Goal: Task Accomplishment & Management: Manage account settings

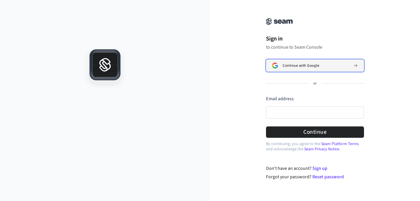
click at [317, 67] on span "Continue with Google" at bounding box center [300, 65] width 36 height 5
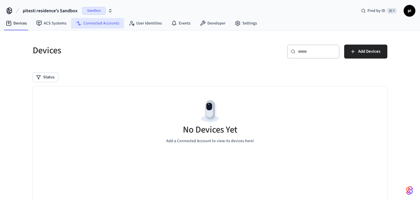
click at [89, 26] on link "Connected Accounts" at bounding box center [97, 23] width 53 height 10
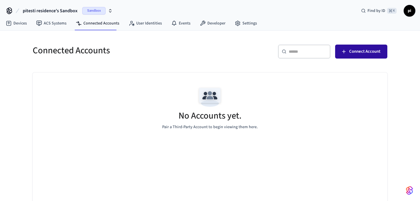
click at [355, 53] on span "Connect Account" at bounding box center [364, 52] width 31 height 8
click at [414, 14] on div "Find by ID ⌘ K pi" at bounding box center [385, 11] width 59 height 12
click at [409, 13] on span "pi" at bounding box center [409, 11] width 10 height 10
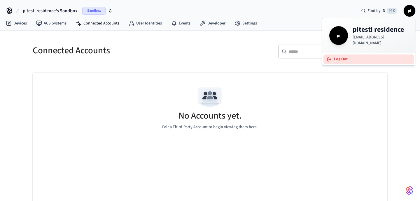
click at [353, 55] on button "Log Out" at bounding box center [368, 59] width 90 height 10
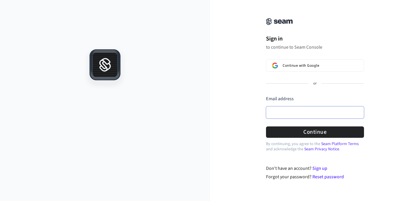
click at [302, 112] on input "Email address" at bounding box center [315, 112] width 98 height 12
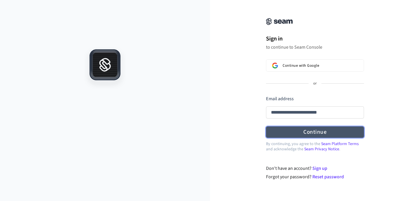
click at [300, 128] on button "Continue" at bounding box center [315, 131] width 98 height 11
type input "**********"
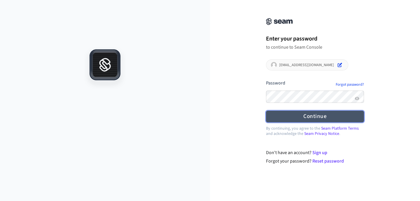
click at [292, 114] on button "Continue" at bounding box center [315, 116] width 98 height 11
